Goal: Obtain resource: Download file/media

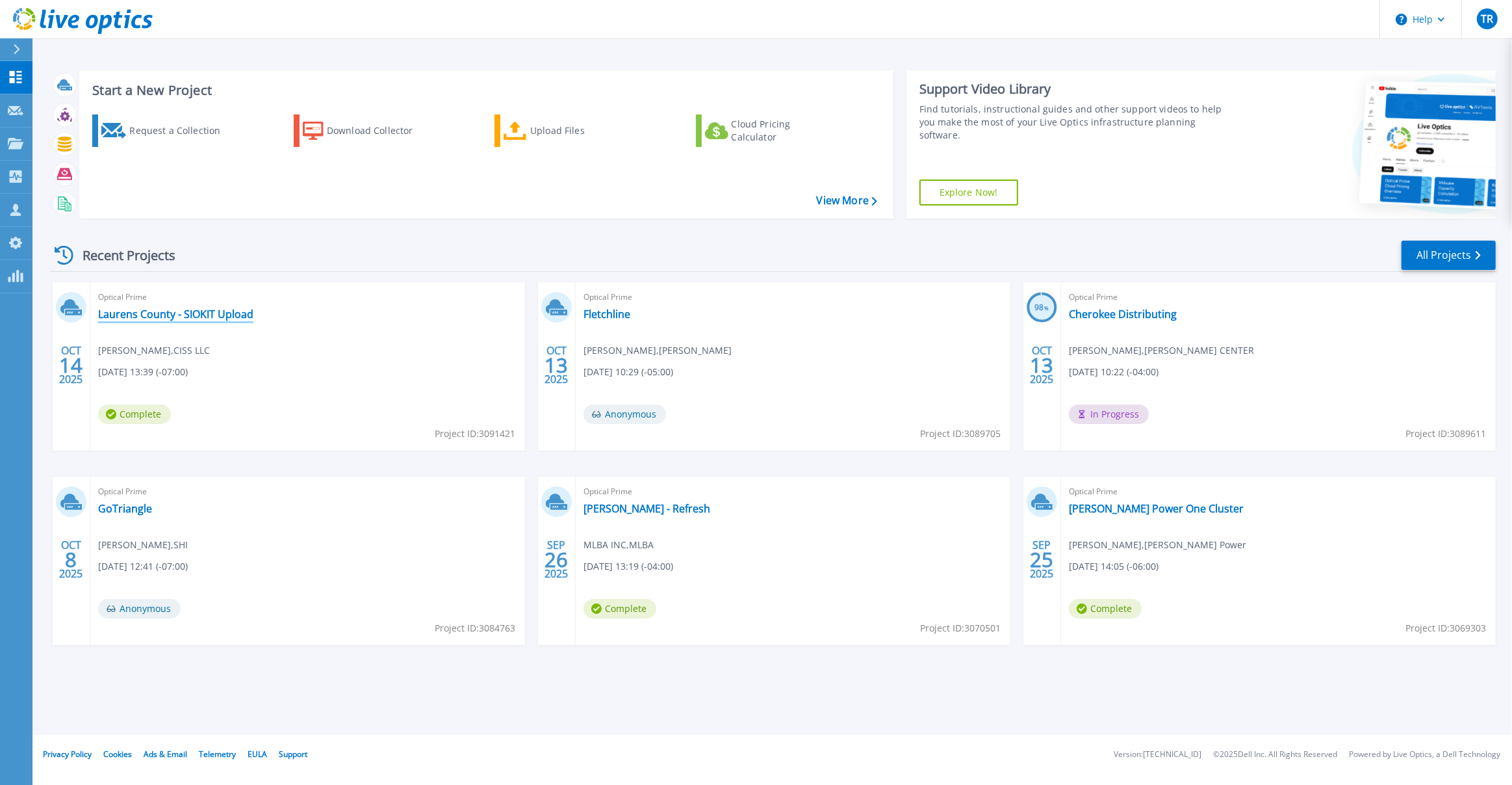
click at [225, 313] on link "Laurens County - SIOKIT Upload" at bounding box center [176, 313] width 156 height 13
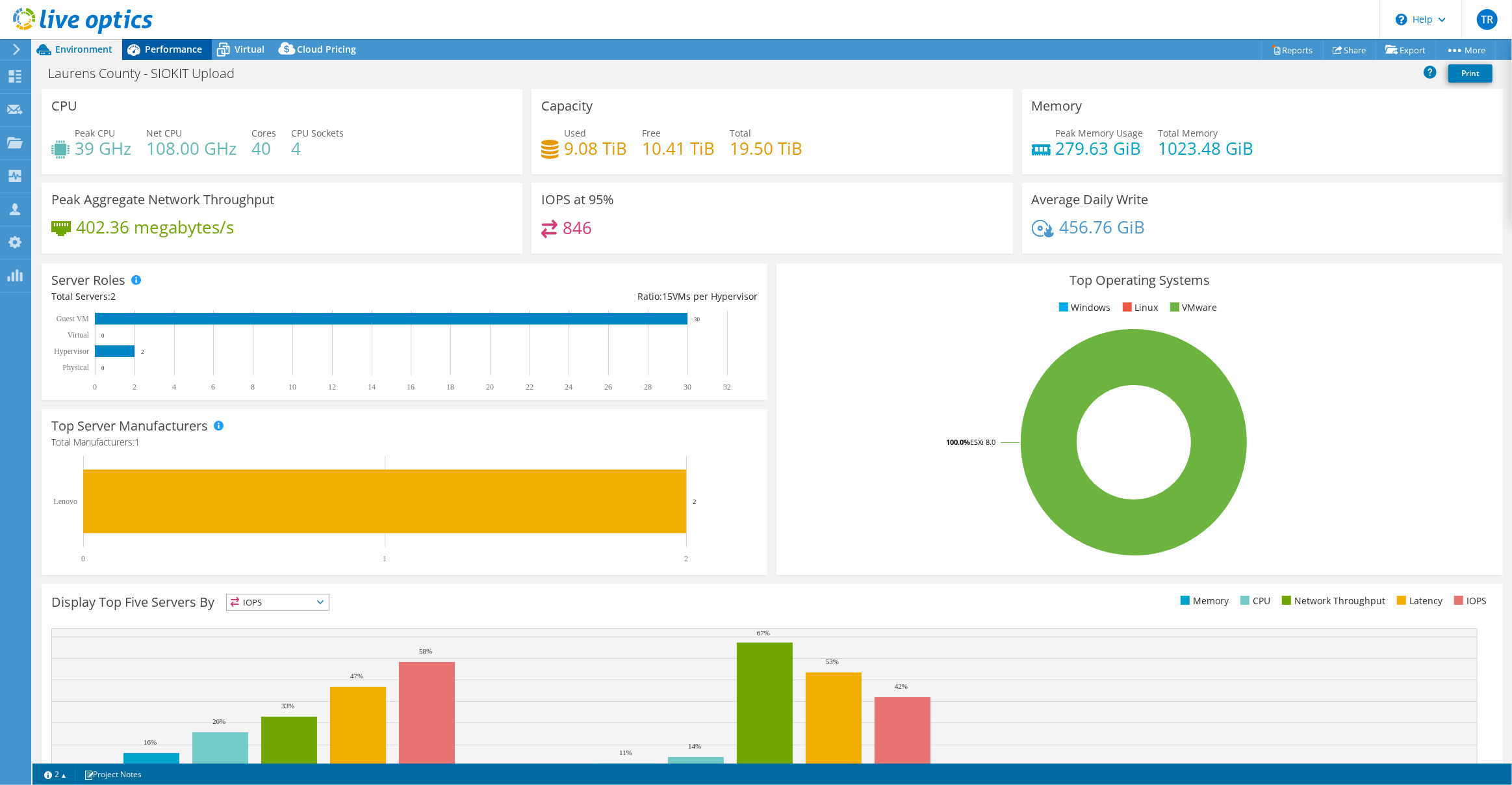
click at [178, 47] on span "Performance" at bounding box center [173, 49] width 57 height 12
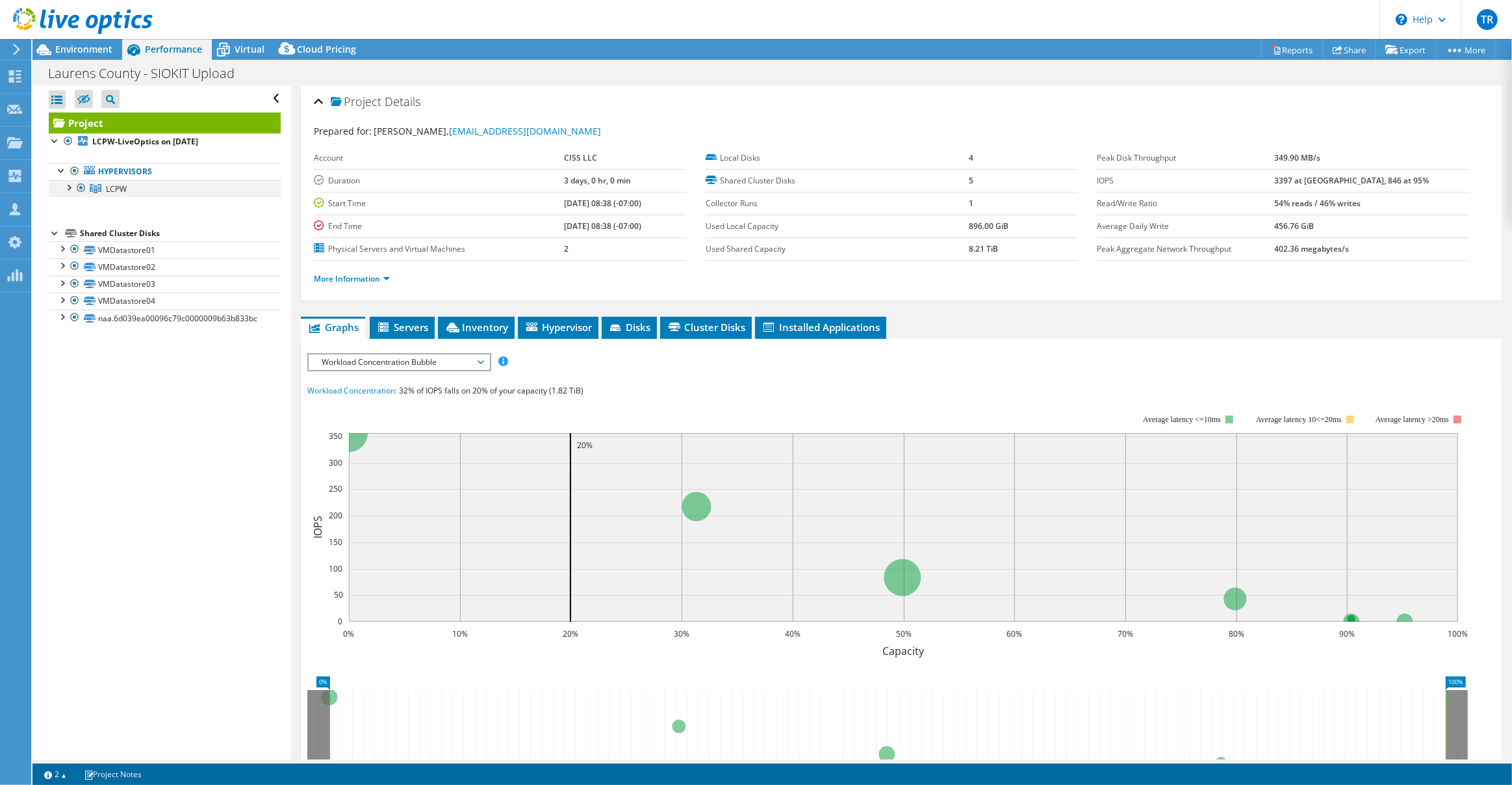
click at [67, 190] on div at bounding box center [68, 186] width 13 height 13
click at [1277, 47] on link "Reports" at bounding box center [1292, 50] width 62 height 21
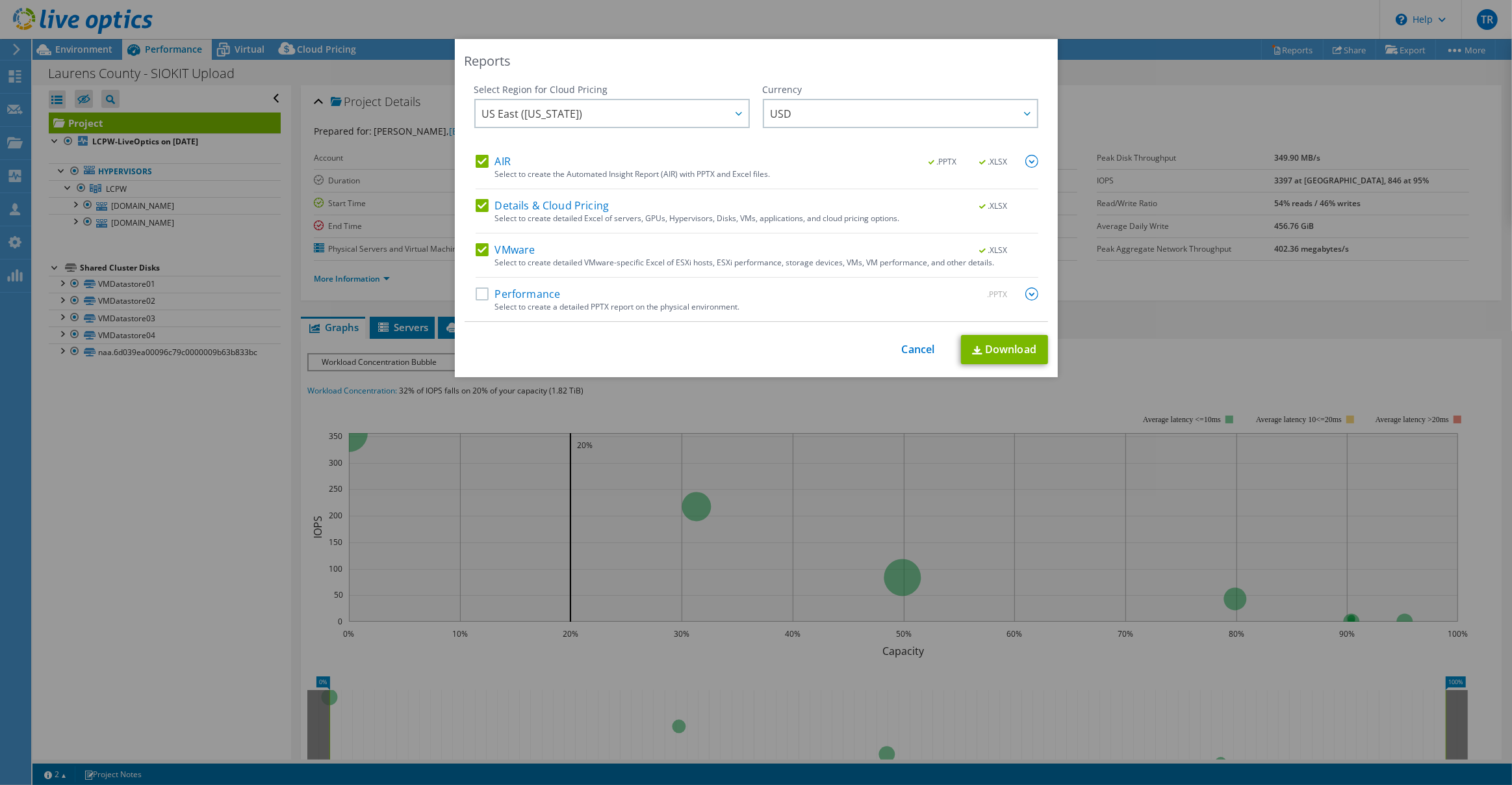
click at [506, 297] on label "Performance" at bounding box center [518, 294] width 85 height 13
click at [0, 0] on input "Performance" at bounding box center [0, 0] width 0 height 0
click at [1018, 348] on link "Download" at bounding box center [1005, 349] width 87 height 29
click at [928, 348] on link "Cancel" at bounding box center [918, 349] width 33 height 12
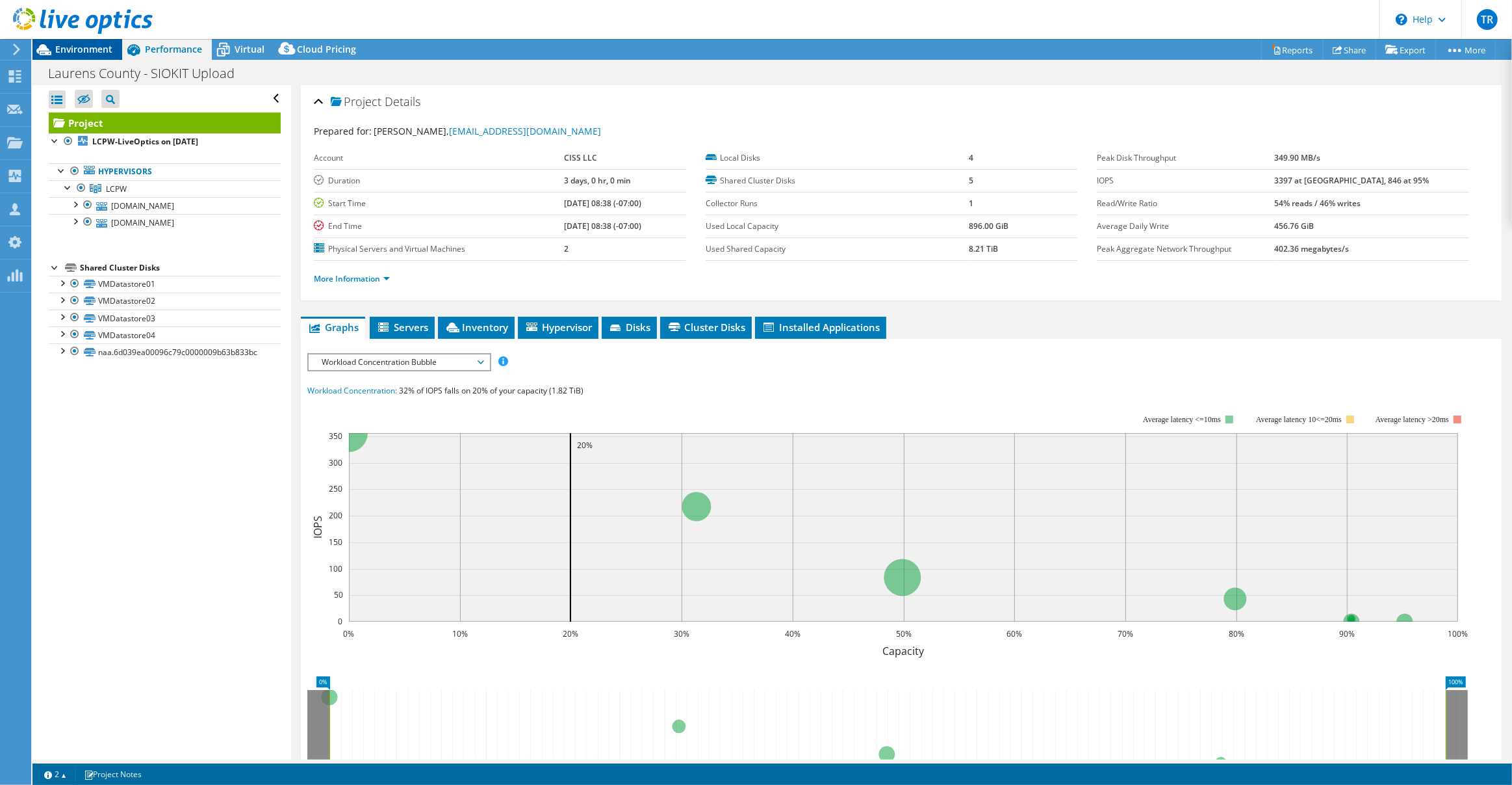
click at [86, 54] on span "Environment" at bounding box center [84, 49] width 57 height 12
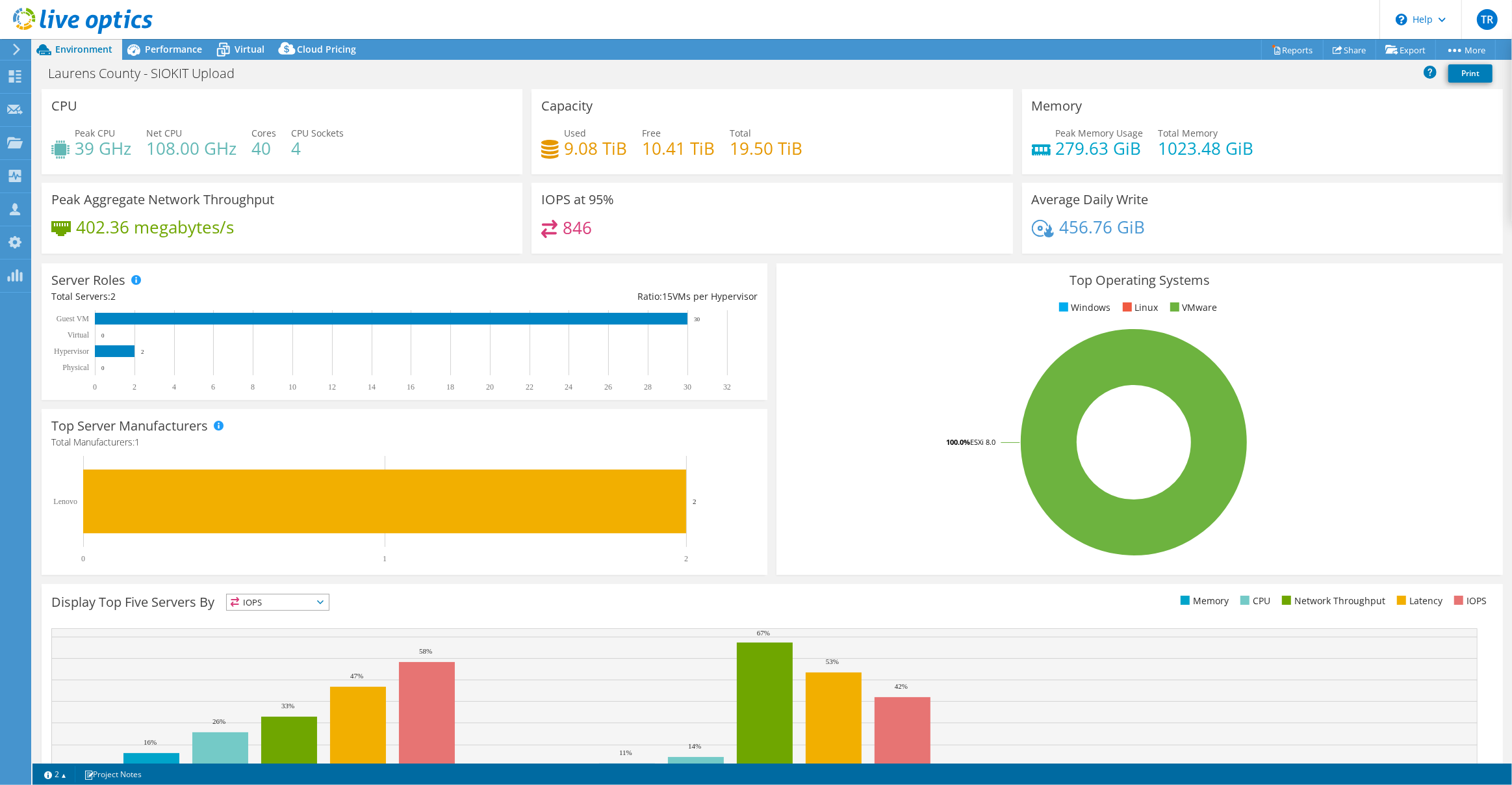
click at [88, 18] on use at bounding box center [82, 21] width 139 height 26
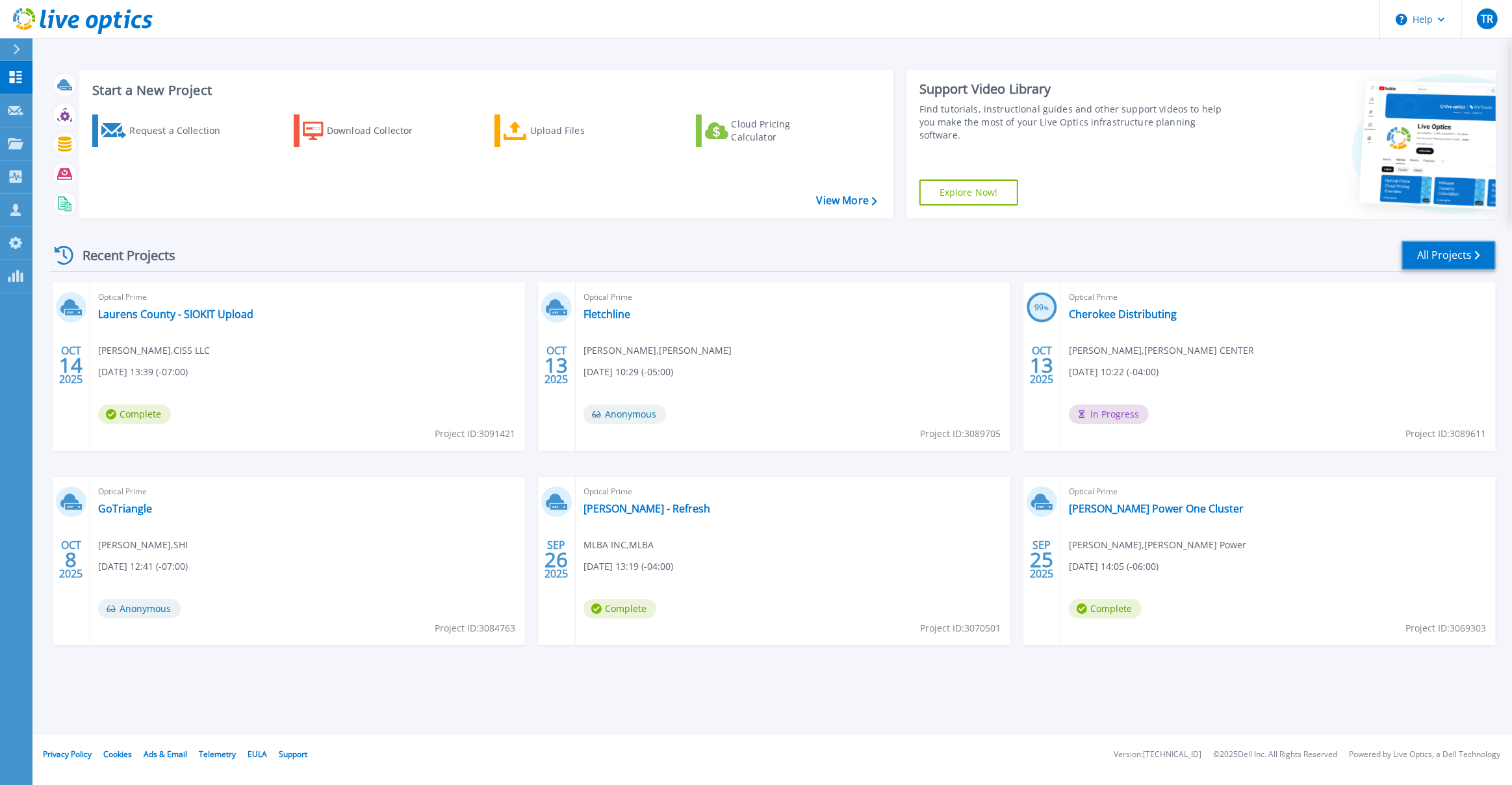
click at [1432, 255] on link "All Projects" at bounding box center [1449, 255] width 94 height 29
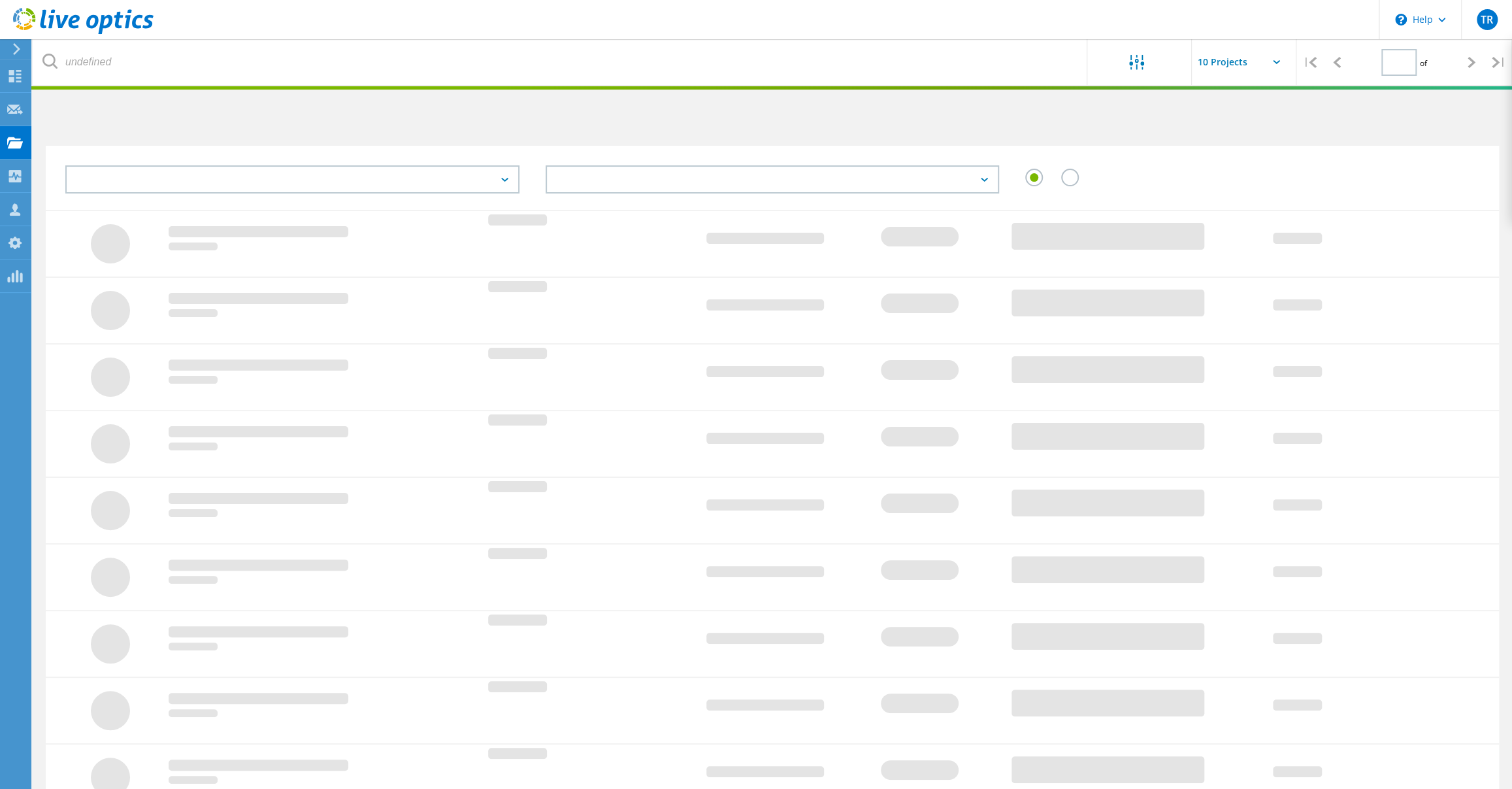
type input "1"
